Goal: Information Seeking & Learning: Learn about a topic

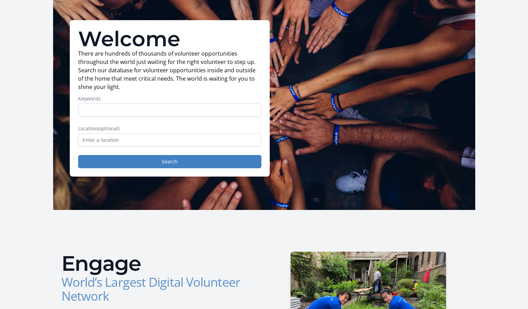
scroll to position [35, 0]
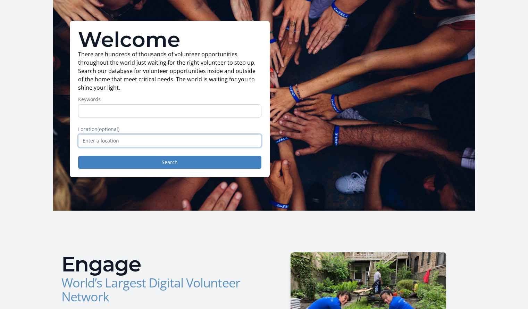
click at [187, 143] on input "text" at bounding box center [169, 140] width 183 height 13
type input "[GEOGRAPHIC_DATA], [GEOGRAPHIC_DATA], [GEOGRAPHIC_DATA]"
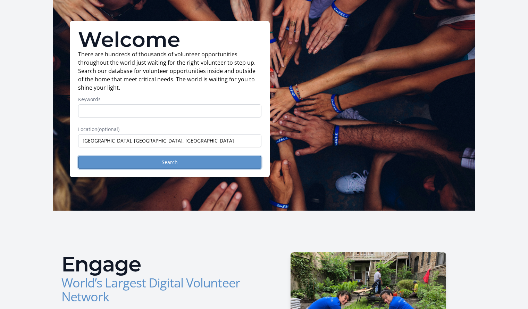
click at [185, 161] on button "Search" at bounding box center [169, 162] width 183 height 13
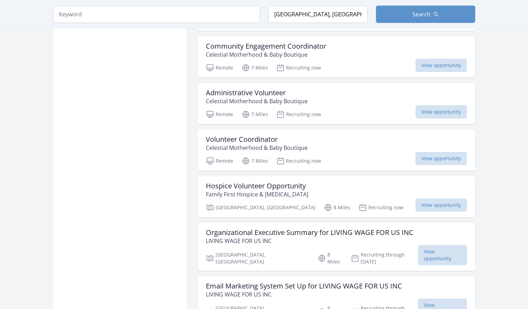
scroll to position [640, 0]
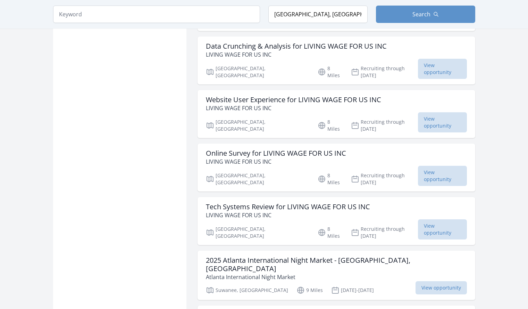
scroll to position [991, 0]
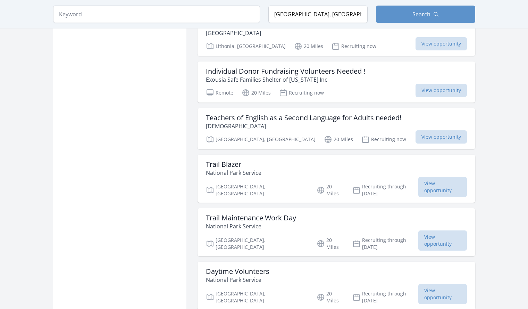
scroll to position [2611, 0]
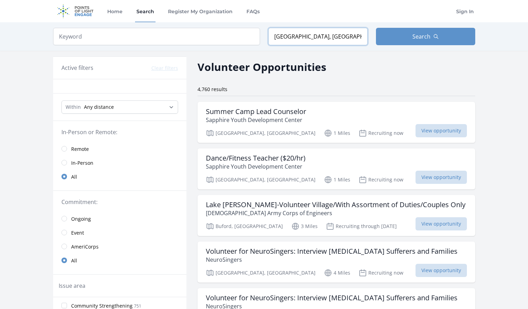
drag, startPoint x: 345, startPoint y: 36, endPoint x: 234, endPoint y: 39, distance: 110.1
click at [234, 39] on form "Keyword Location Lawrenceville, GA, USA Search" at bounding box center [264, 36] width 422 height 17
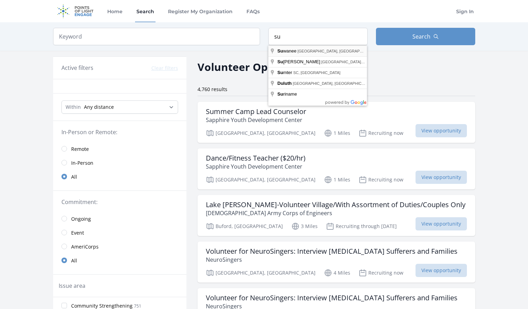
type input "Suwanee, GA, USA"
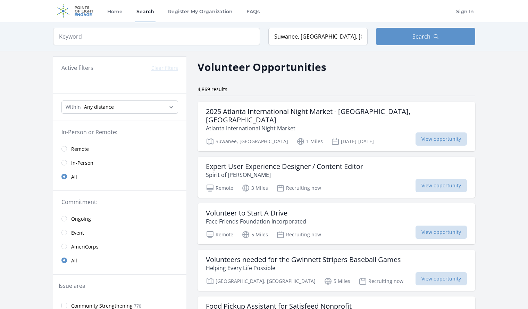
click at [90, 164] on span "In-Person" at bounding box center [82, 162] width 22 height 7
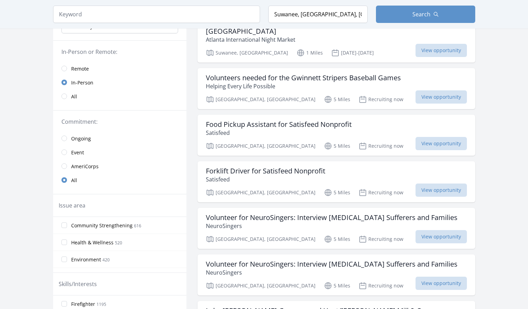
scroll to position [90, 0]
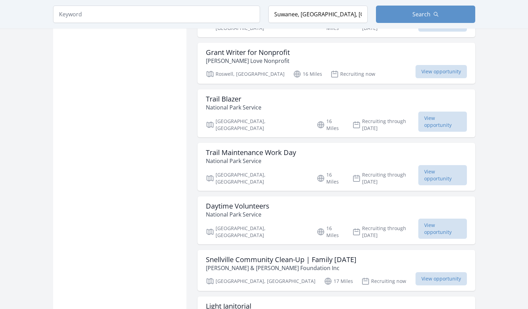
scroll to position [1352, 0]
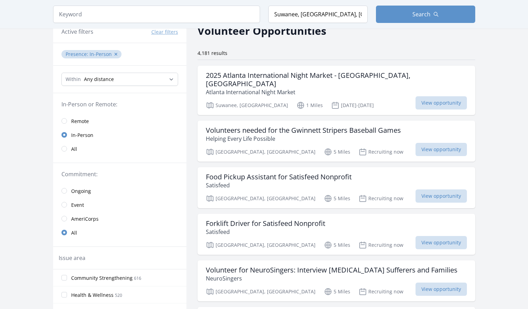
scroll to position [29, 0]
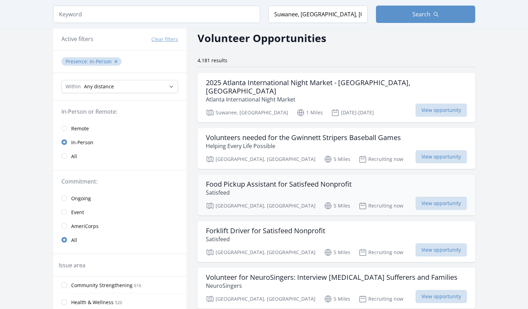
click at [338, 180] on h3 "Food Pickup Assistant for Satisfeed Nonprofit" at bounding box center [279, 184] width 146 height 8
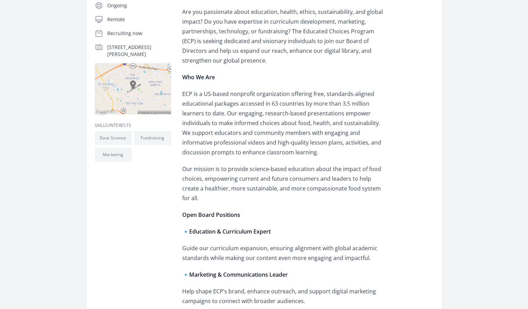
scroll to position [179, 0]
